Goal: Check status: Check status

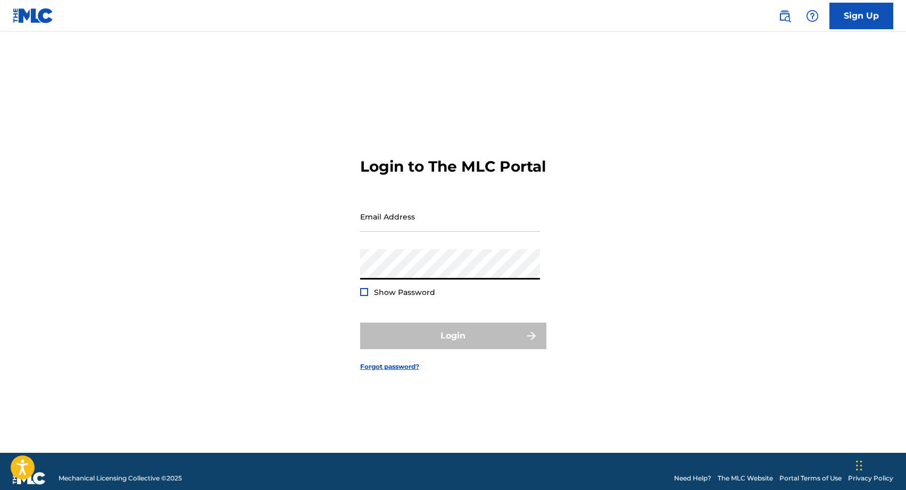
type input "[PERSON_NAME][EMAIL_ADDRESS][DOMAIN_NAME]"
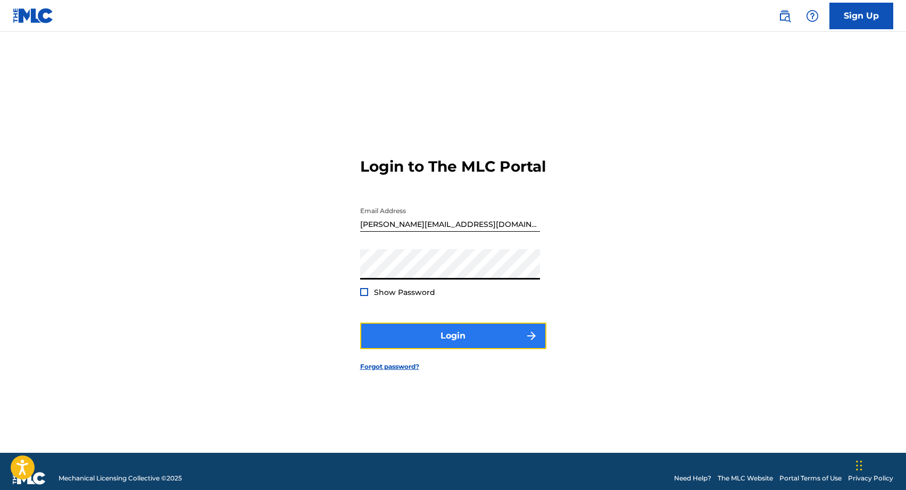
click at [460, 346] on button "Login" at bounding box center [453, 336] width 186 height 27
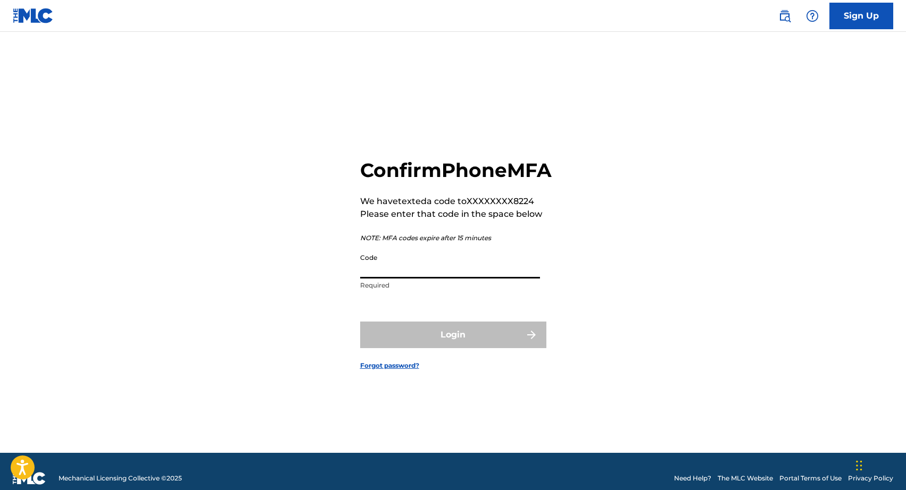
click at [459, 277] on input "Code" at bounding box center [450, 263] width 180 height 30
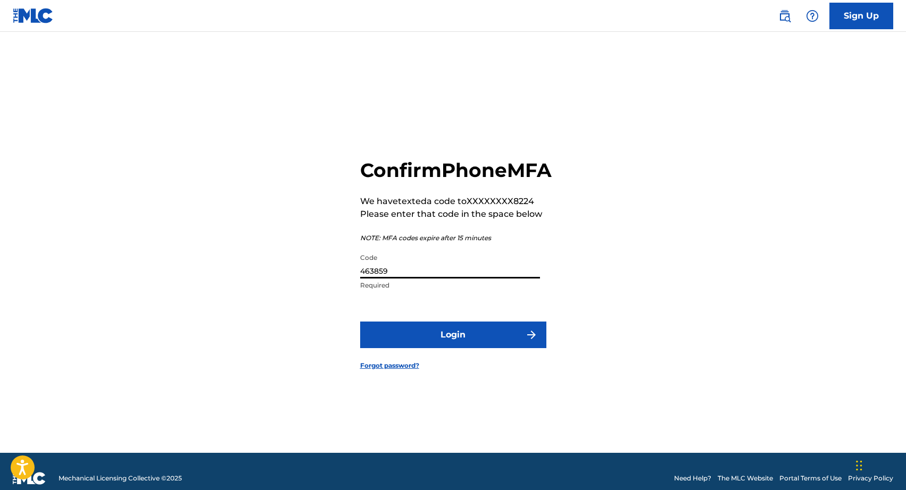
type input "463859"
click at [360, 322] on button "Login" at bounding box center [453, 335] width 186 height 27
